Goal: Navigation & Orientation: Find specific page/section

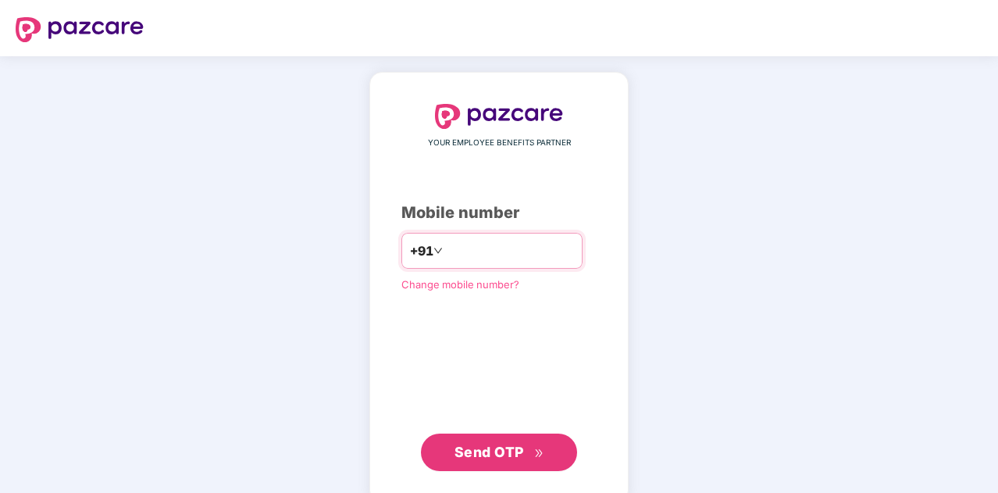
type input "*"
type input "**********"
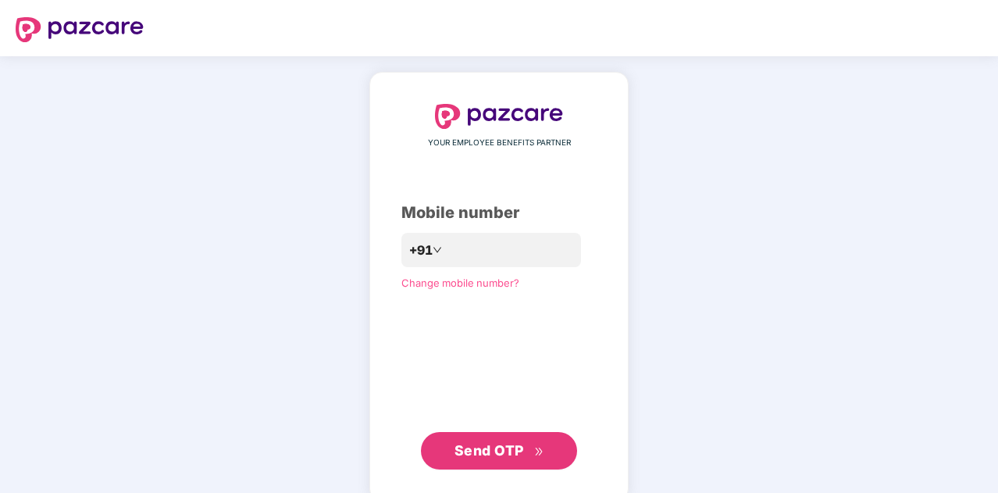
click at [464, 462] on button "Send OTP" at bounding box center [499, 450] width 156 height 37
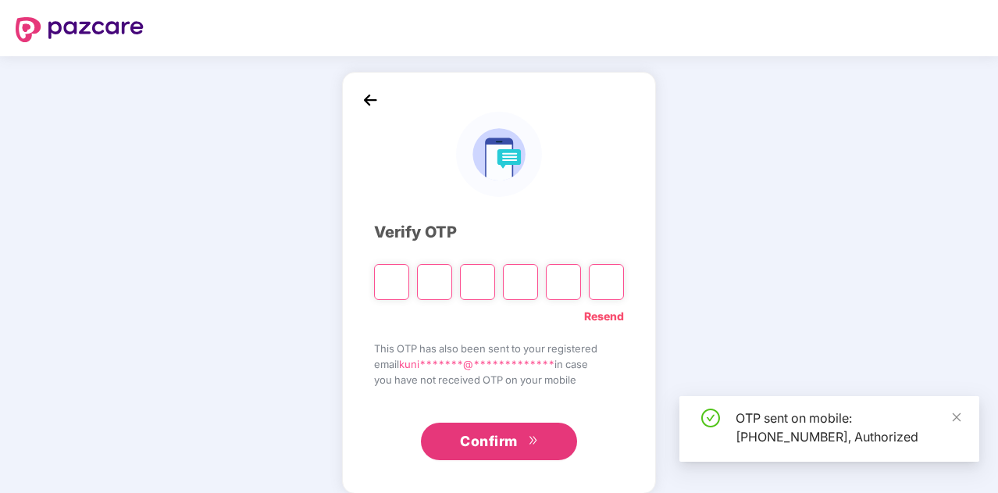
type input "*"
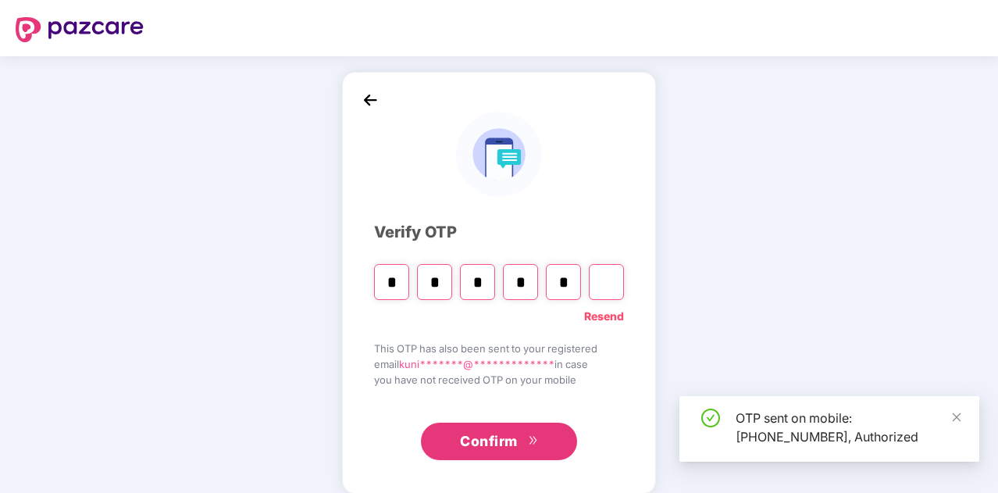
type input "*"
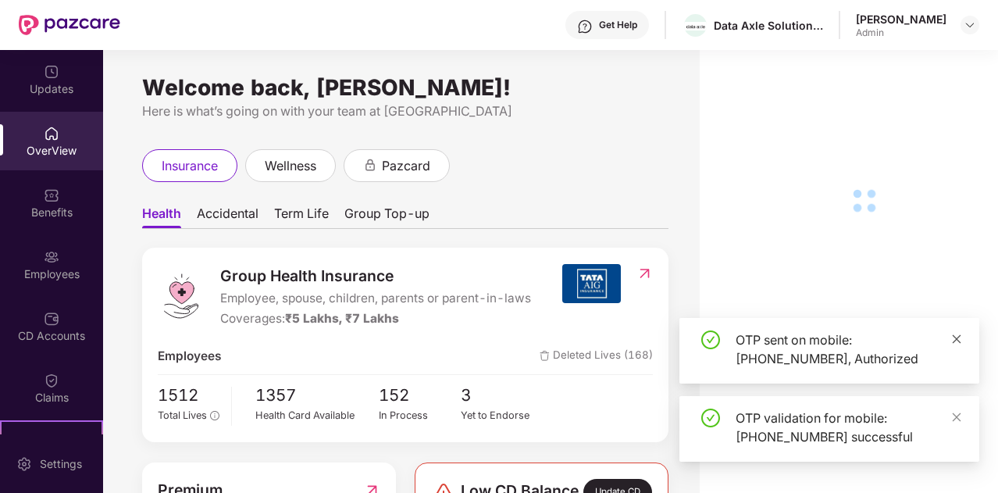
click at [957, 339] on icon "close" at bounding box center [957, 338] width 9 height 9
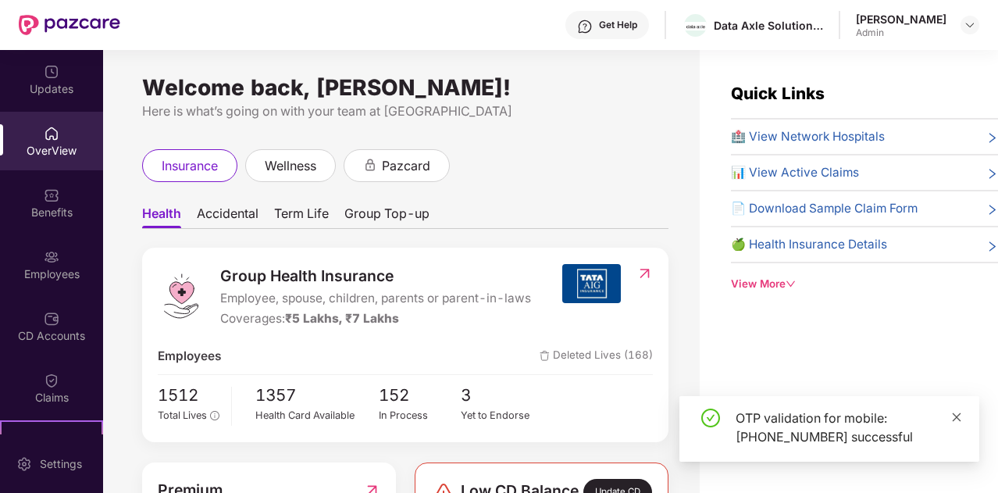
click at [957, 418] on icon "close" at bounding box center [957, 416] width 9 height 9
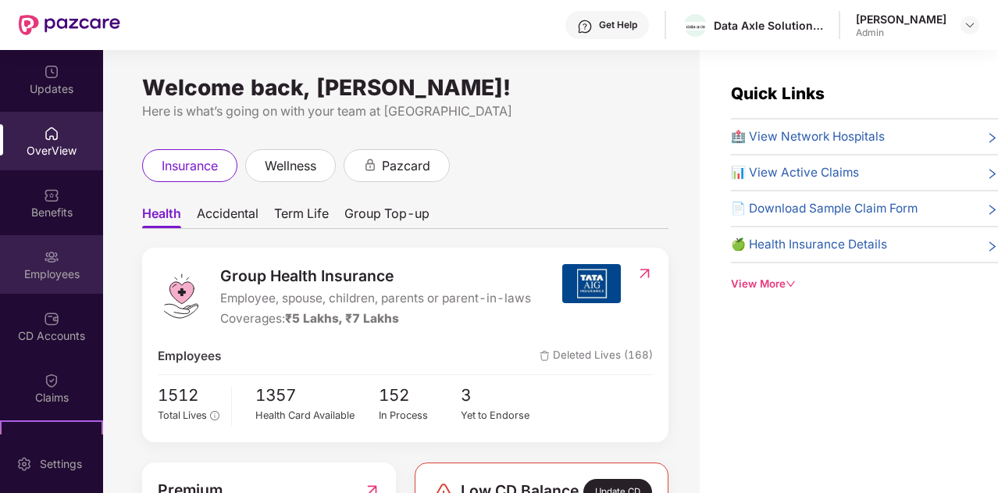
click at [52, 257] on img at bounding box center [52, 257] width 16 height 16
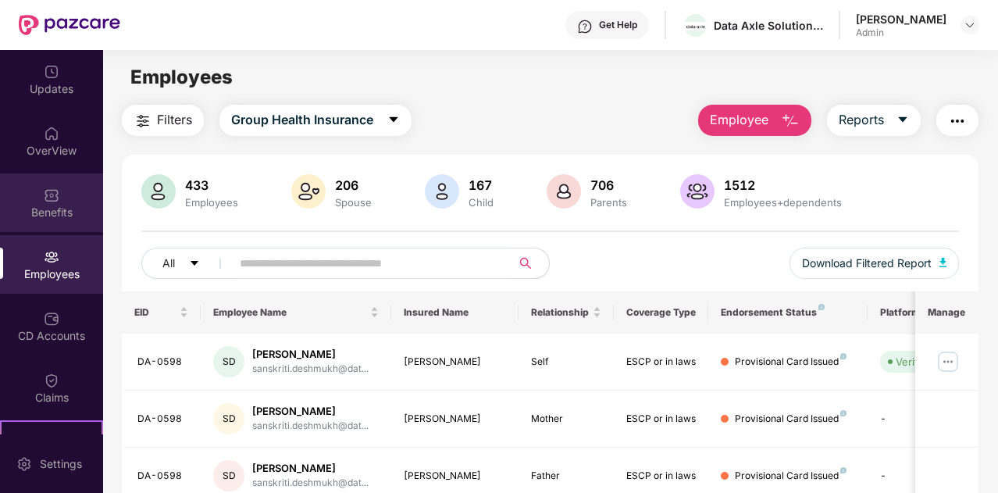
click at [62, 230] on div "Benefits" at bounding box center [51, 202] width 103 height 59
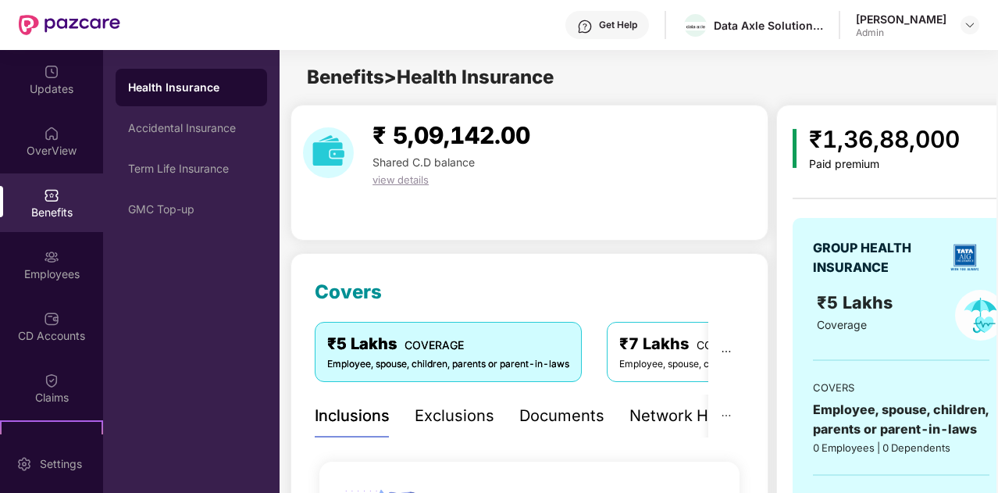
click at [231, 104] on div "Health Insurance" at bounding box center [192, 87] width 152 height 37
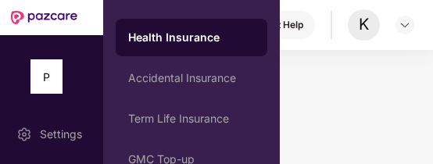
scroll to position [0, 2]
